Goal: Information Seeking & Learning: Find specific fact

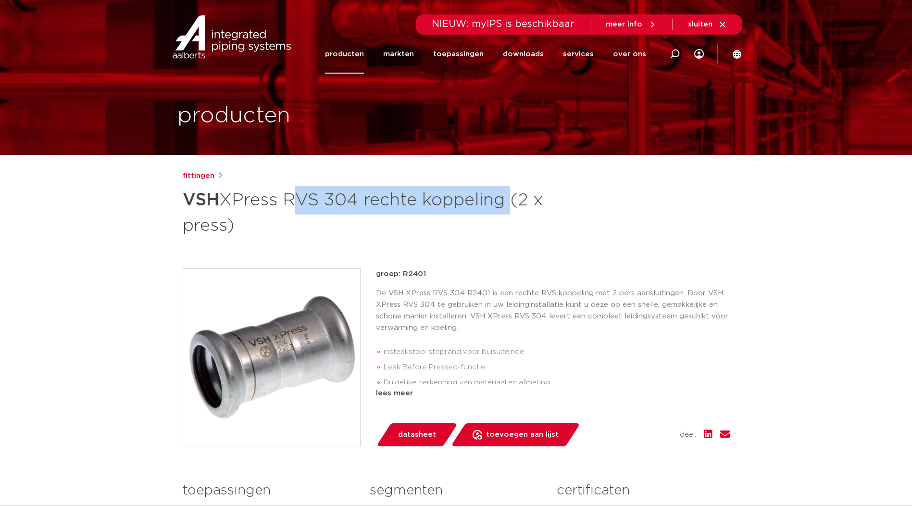
drag, startPoint x: 289, startPoint y: 199, endPoint x: 512, endPoint y: 198, distance: 222.2
click at [512, 198] on h1 "VSH XPress RVS 304 rechte koppeling (2 x press)" at bounding box center [363, 212] width 361 height 52
drag, startPoint x: 512, startPoint y: 198, endPoint x: 505, endPoint y: 200, distance: 6.9
copy h1 "RVS 304 rechte koppeling"
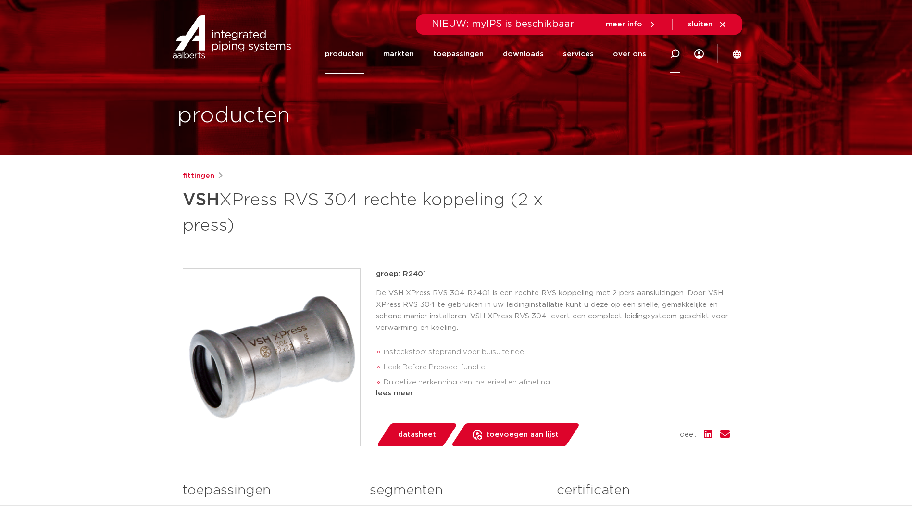
click at [680, 47] on div at bounding box center [675, 53] width 38 height 39
paste input "RVS 304 rechte koppeling"
click at [414, 51] on input "RVS 304 rechte koppeling" at bounding box center [531, 52] width 302 height 19
type input "RVS 316 rechte koppeling"
click button "Zoeken" at bounding box center [0, 0] width 0 height 0
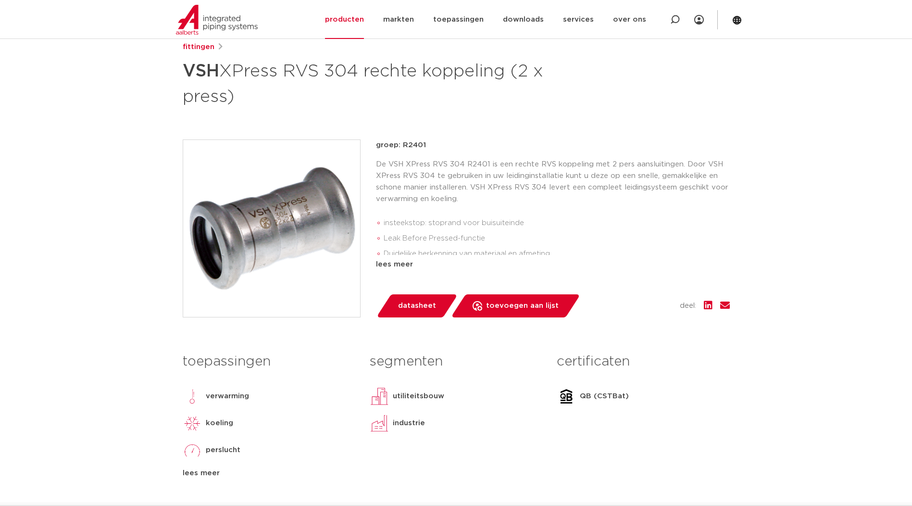
scroll to position [160, 0]
click at [384, 268] on div "lees meer" at bounding box center [553, 265] width 354 height 12
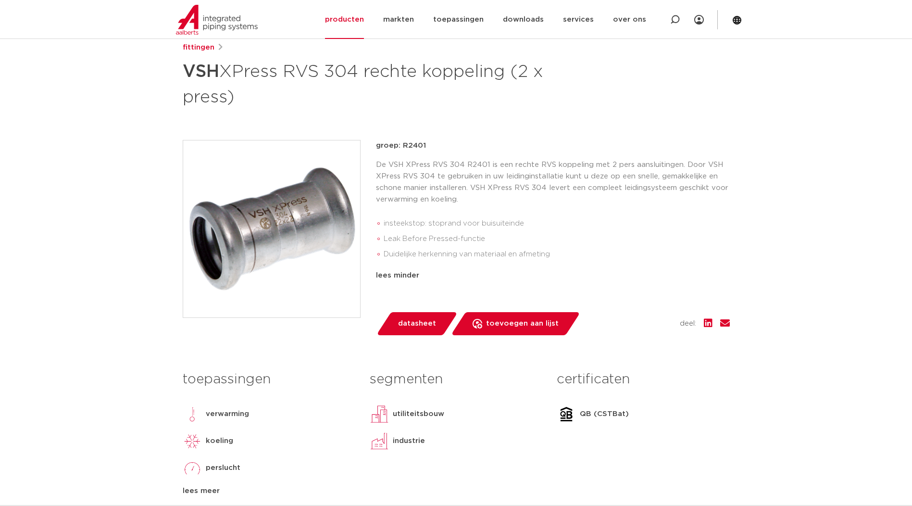
click at [363, 80] on h1 "VSH XPress RVS 304 rechte koppeling (2 x press)" at bounding box center [363, 83] width 361 height 52
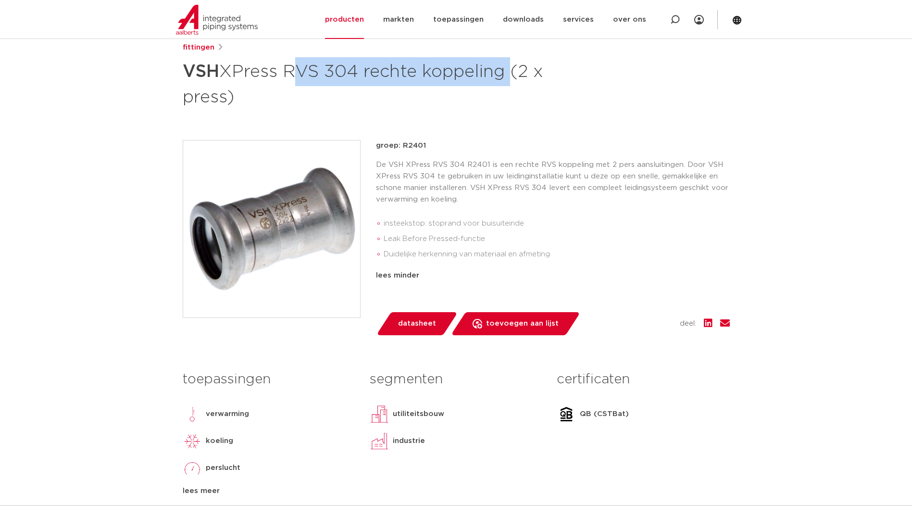
drag, startPoint x: 290, startPoint y: 74, endPoint x: 507, endPoint y: 79, distance: 217.4
click at [507, 79] on h1 "VSH XPress RVS 304 rechte koppeling (2 x press)" at bounding box center [363, 83] width 361 height 52
drag, startPoint x: 507, startPoint y: 79, endPoint x: 498, endPoint y: 75, distance: 10.1
copy h1 "RVS 304 rechte koppeling"
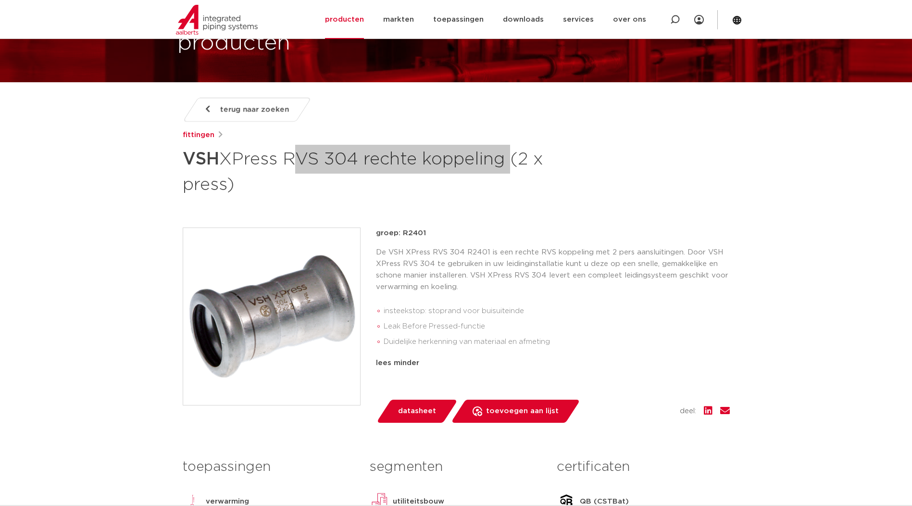
scroll to position [0, 0]
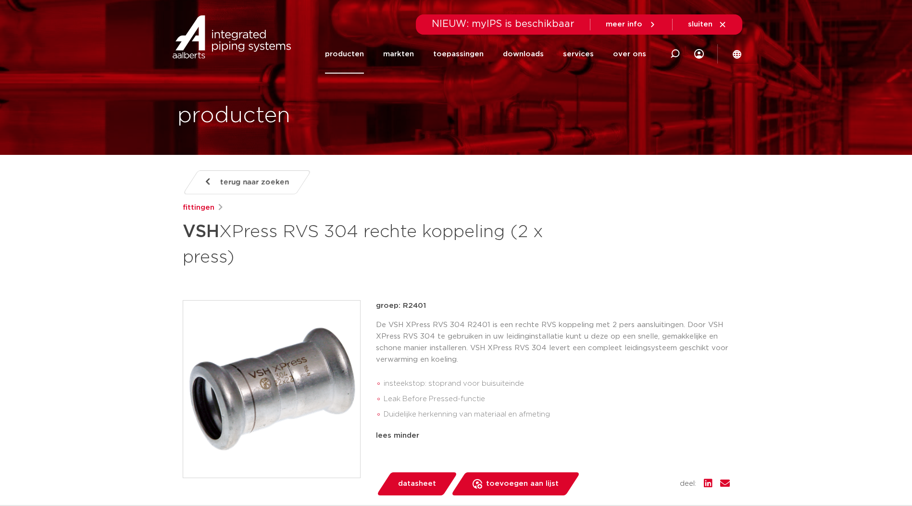
click at [196, 230] on strong "VSH" at bounding box center [201, 231] width 37 height 17
drag, startPoint x: 183, startPoint y: 233, endPoint x: 264, endPoint y: 260, distance: 85.2
click at [264, 260] on h1 "VSH XPress RVS 304 rechte koppeling (2 x press)" at bounding box center [363, 243] width 361 height 52
drag, startPoint x: 264, startPoint y: 260, endPoint x: 227, endPoint y: 245, distance: 39.7
copy h1 "VSH XPress RVS 304 rechte koppeling (2 x press)"
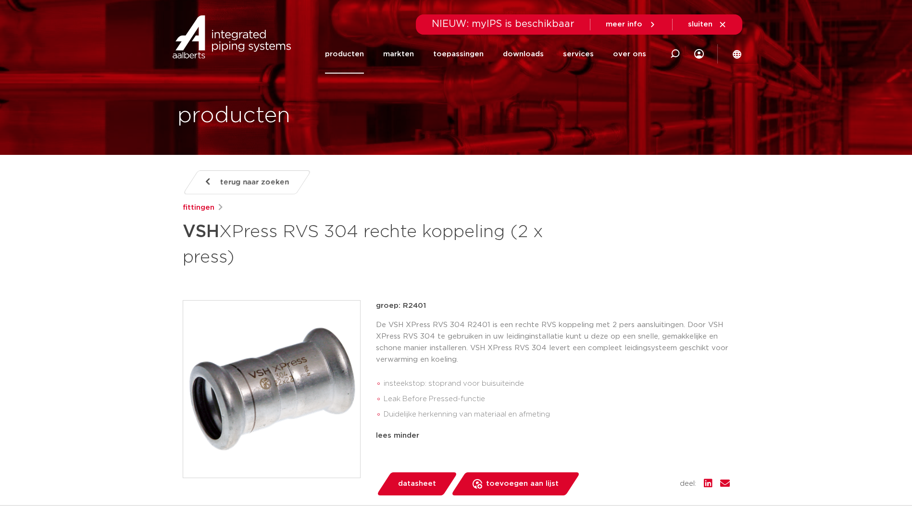
copy h1 "VSH XPress RVS 304 rechte koppeling (2 x press)"
